Goal: Task Accomplishment & Management: Use online tool/utility

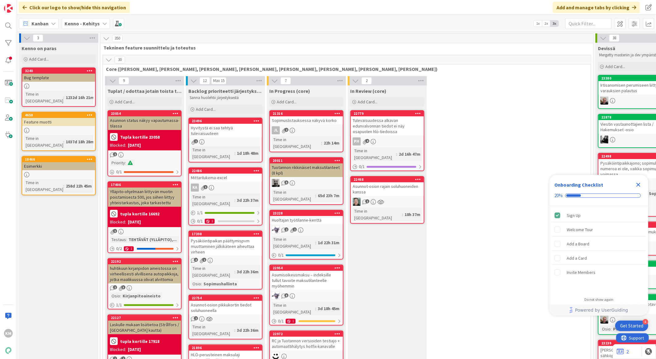
click at [100, 22] on div "Kenno - Kehitys" at bounding box center [86, 23] width 48 height 11
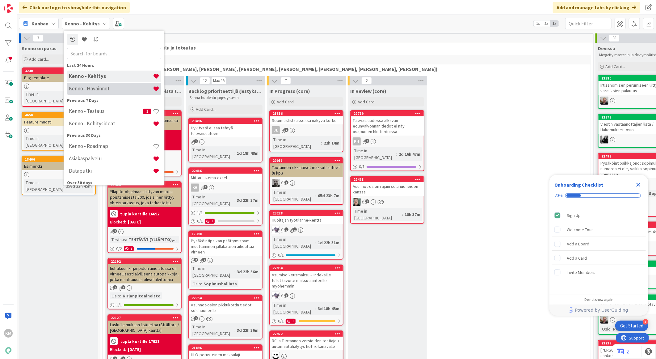
click at [91, 85] on h4 "Kenno - Havainnot" at bounding box center [111, 88] width 84 height 6
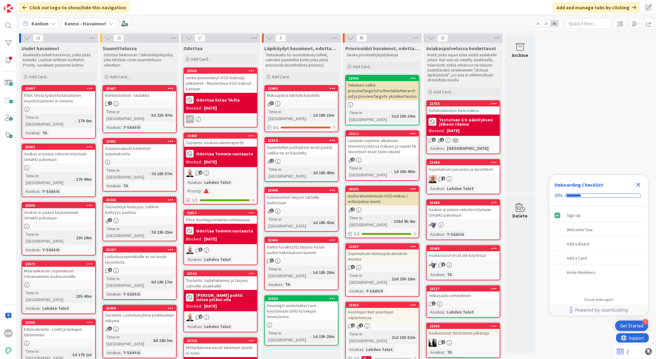
click at [472, 113] on div "Kohdistamaton Kela-maksu" at bounding box center [463, 110] width 73 height 8
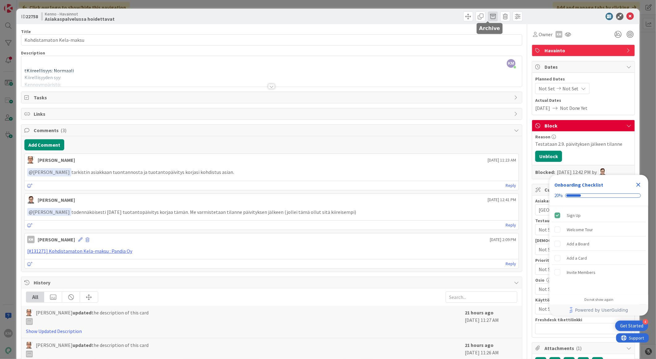
click at [488, 16] on span at bounding box center [493, 16] width 10 height 10
click at [492, 47] on button "Archive" at bounding box center [503, 45] width 24 height 11
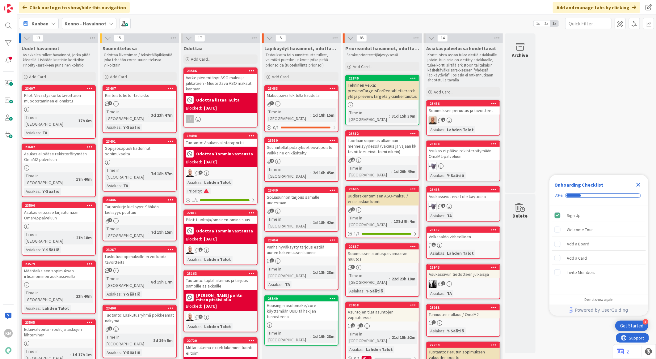
click at [639, 183] on icon "Close Checklist" at bounding box center [638, 184] width 7 height 7
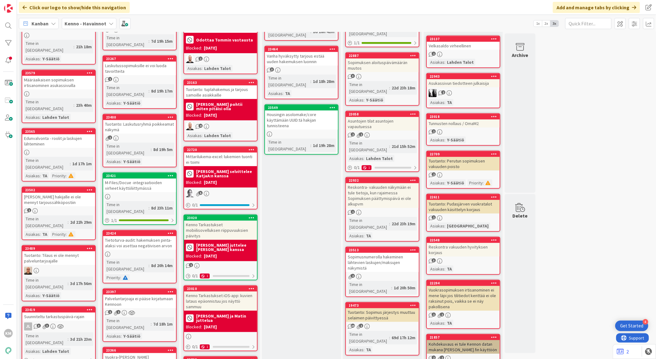
scroll to position [206, 0]
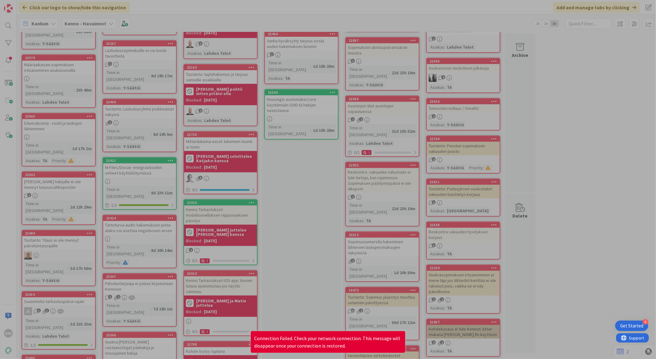
click at [595, 230] on div at bounding box center [328, 179] width 656 height 359
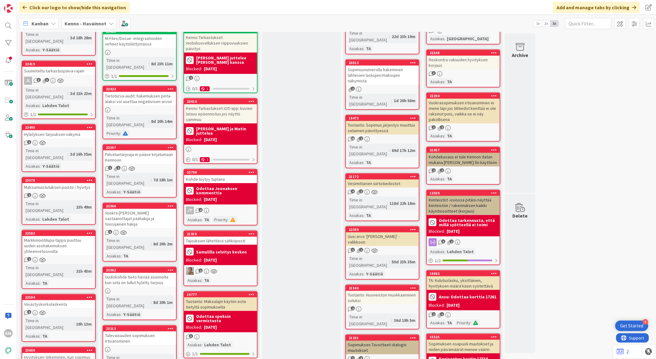
scroll to position [380, 0]
